Goal: Task Accomplishment & Management: Use online tool/utility

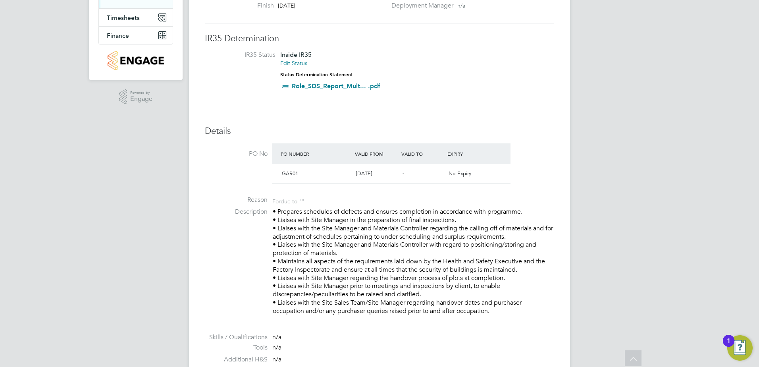
scroll to position [17, 0]
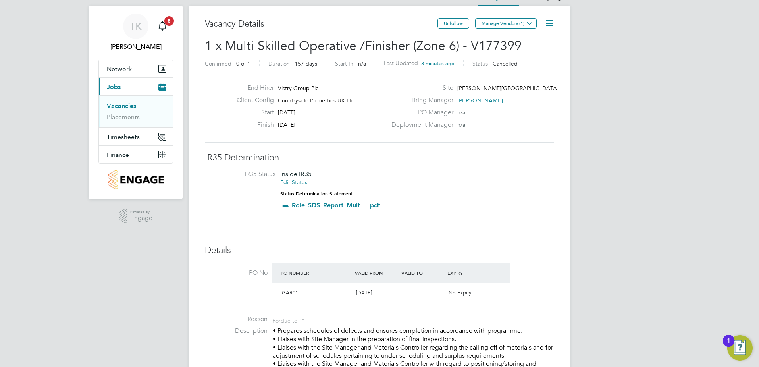
click at [116, 112] on li "Vacancies" at bounding box center [137, 107] width 60 height 11
click at [118, 116] on link "Placements" at bounding box center [123, 117] width 33 height 8
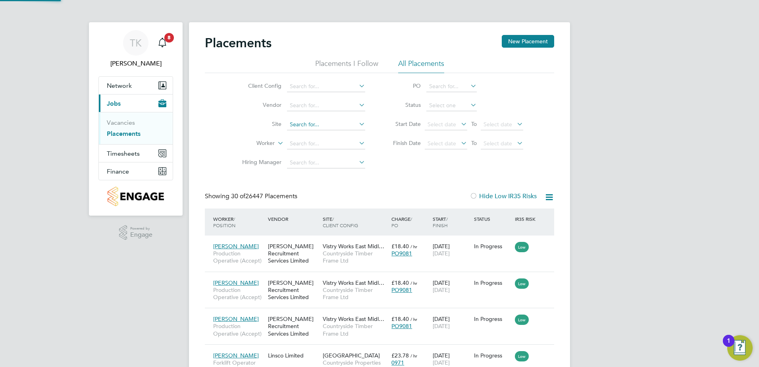
scroll to position [30, 55]
click at [293, 127] on input at bounding box center [326, 124] width 78 height 11
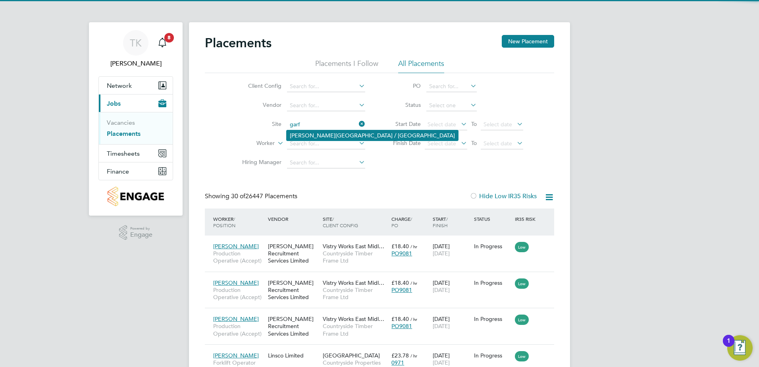
click at [323, 136] on li "[PERSON_NAME][GEOGRAPHIC_DATA] / [GEOGRAPHIC_DATA]" at bounding box center [373, 135] width 172 height 10
type input "[PERSON_NAME][GEOGRAPHIC_DATA] / [GEOGRAPHIC_DATA]"
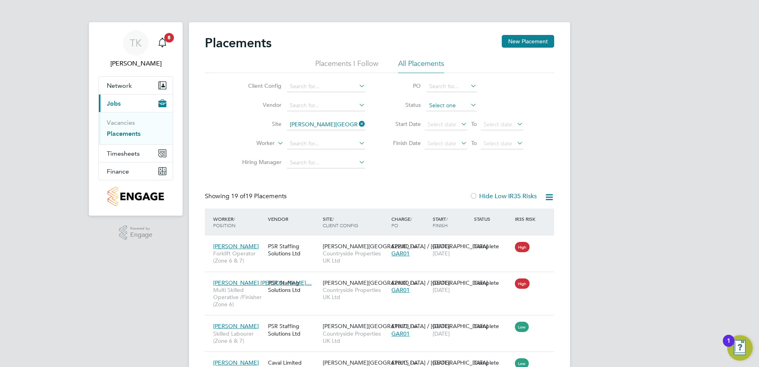
click at [446, 105] on input at bounding box center [452, 105] width 50 height 11
click at [449, 144] on li "In Progress" at bounding box center [451, 147] width 51 height 10
type input "In Progress"
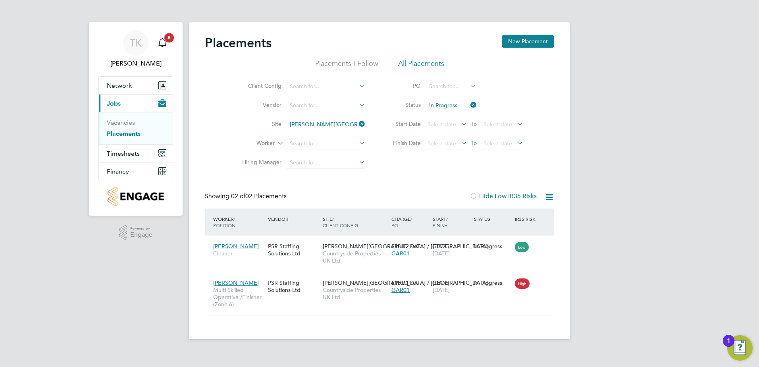
click at [357, 124] on icon at bounding box center [357, 123] width 0 height 11
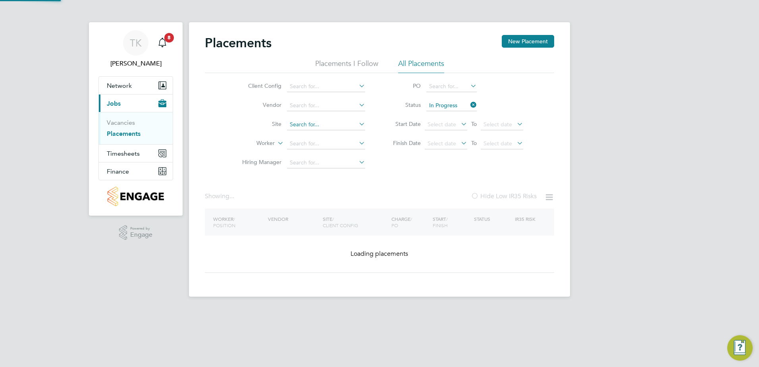
click at [321, 124] on input at bounding box center [326, 124] width 78 height 11
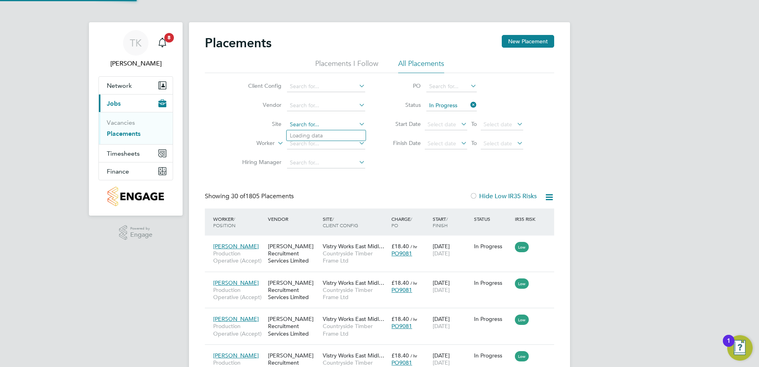
scroll to position [30, 69]
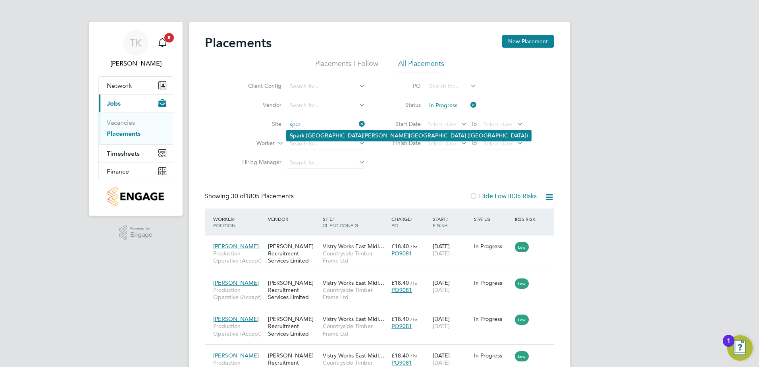
click at [324, 135] on li "Spar k [GEOGRAPHIC_DATA][PERSON_NAME][GEOGRAPHIC_DATA] ([GEOGRAPHIC_DATA])" at bounding box center [409, 135] width 245 height 11
type input "[GEOGRAPHIC_DATA][PERSON_NAME][GEOGRAPHIC_DATA] ([GEOGRAPHIC_DATA])"
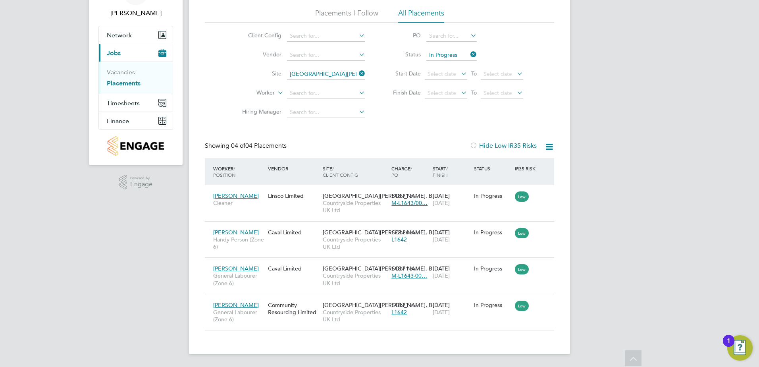
click at [469, 54] on icon at bounding box center [469, 54] width 0 height 11
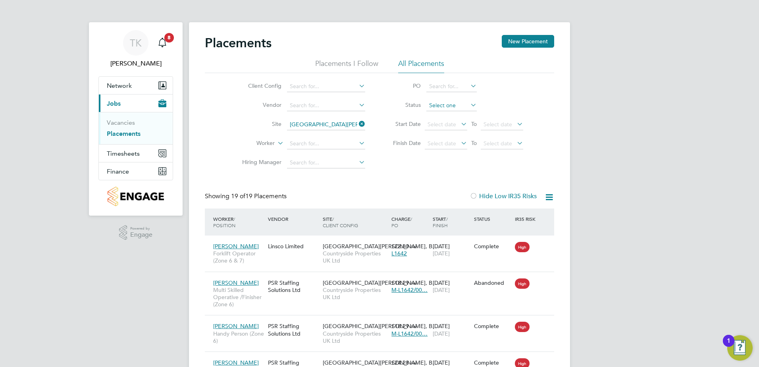
click at [444, 106] on input at bounding box center [452, 105] width 50 height 11
click at [449, 155] on li "Complete" at bounding box center [451, 158] width 51 height 10
type input "Complete"
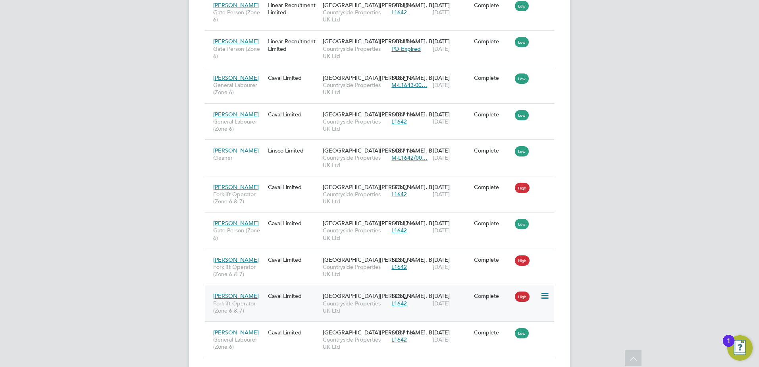
click at [292, 304] on div "[PERSON_NAME] Forklift Operator (Zone 6 & 7) Caval Limited [GEOGRAPHIC_DATA][PE…" at bounding box center [380, 303] width 350 height 37
click at [369, 315] on div "[GEOGRAPHIC_DATA][PERSON_NAME], B… Countryside Properties UK Ltd" at bounding box center [355, 303] width 69 height 30
click at [314, 312] on div "[PERSON_NAME] Forklift Operator (Zone 6 & 7) Caval Limited [GEOGRAPHIC_DATA][PE…" at bounding box center [380, 303] width 350 height 37
click at [429, 311] on div "[PERSON_NAME] Forklift Operator (Zone 6 & 7) Caval Limited [GEOGRAPHIC_DATA][PE…" at bounding box center [380, 303] width 350 height 37
click at [429, 309] on div "£23.07 / hr L1642" at bounding box center [410, 299] width 41 height 22
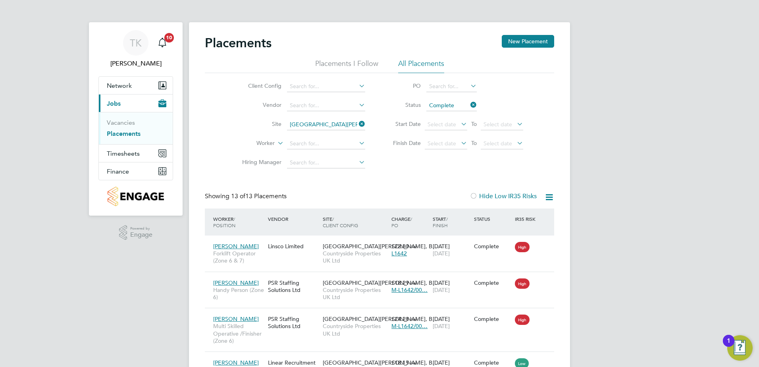
click at [469, 105] on icon at bounding box center [469, 104] width 0 height 11
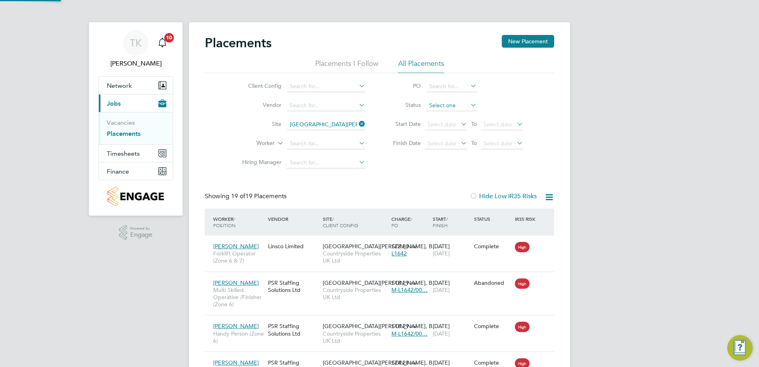
click at [458, 105] on input at bounding box center [452, 105] width 50 height 11
click at [447, 146] on li "In Progress" at bounding box center [451, 147] width 51 height 10
type input "In Progress"
